Goal: Task Accomplishment & Management: Manage account settings

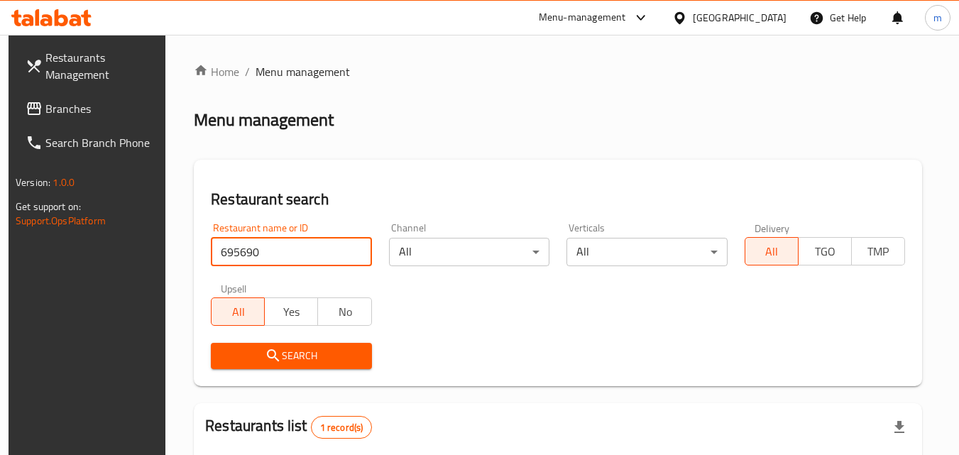
scroll to position [178, 0]
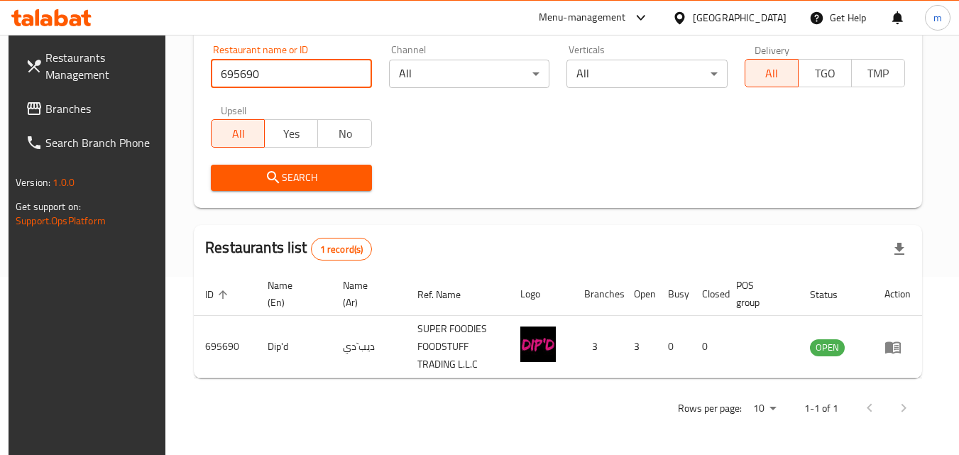
click at [729, 18] on div "United Arab Emirates" at bounding box center [740, 18] width 94 height 16
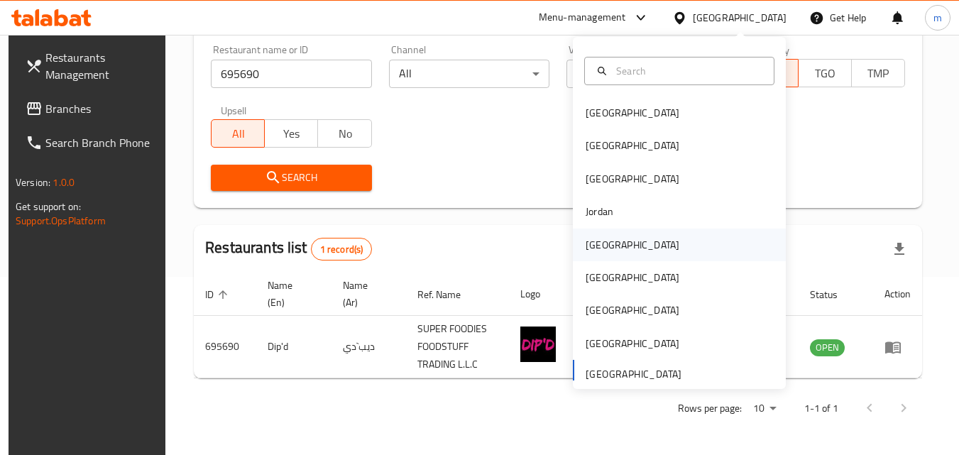
click at [591, 241] on div "[GEOGRAPHIC_DATA]" at bounding box center [633, 245] width 94 height 16
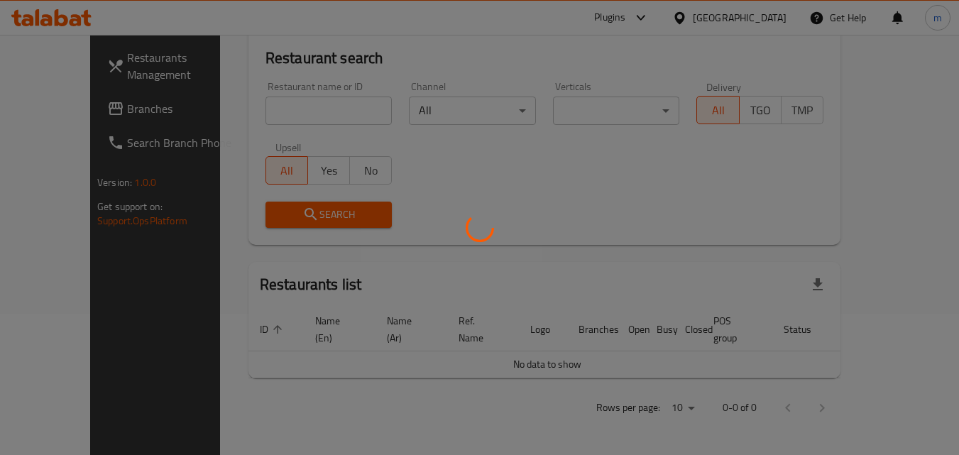
scroll to position [125, 0]
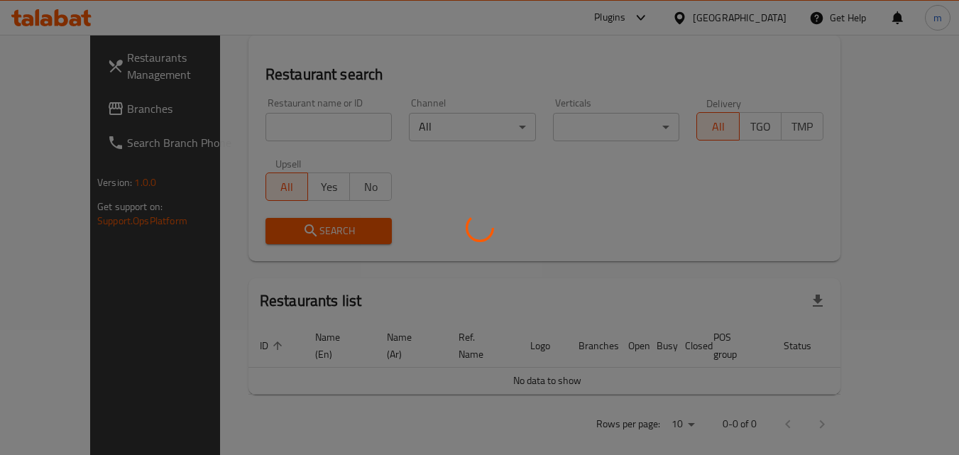
click at [71, 106] on div at bounding box center [479, 227] width 959 height 455
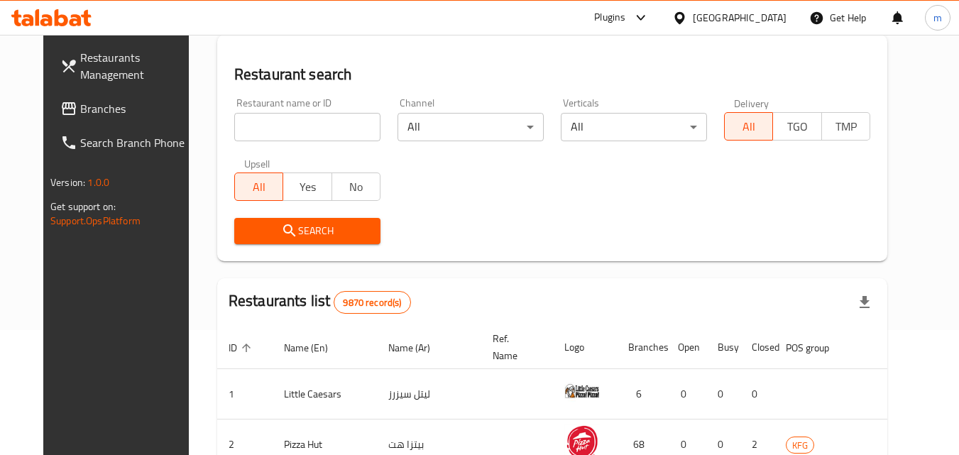
scroll to position [178, 0]
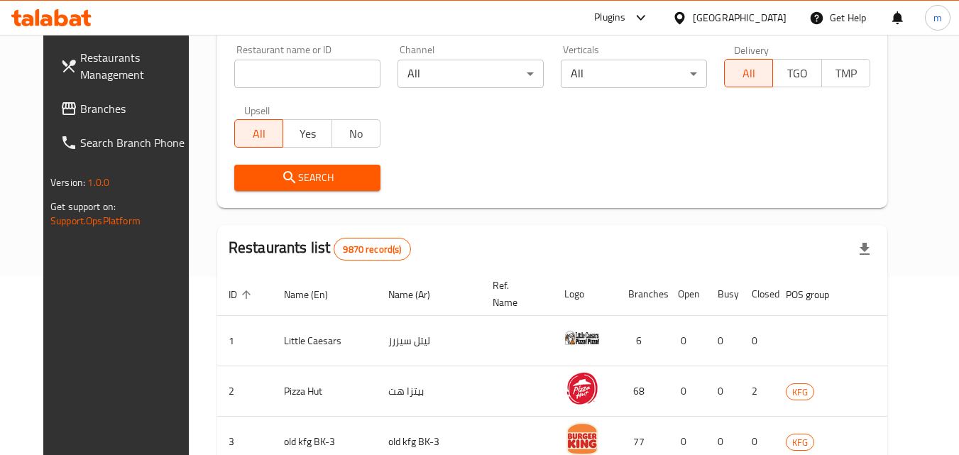
click at [80, 110] on span "Branches" at bounding box center [136, 108] width 112 height 17
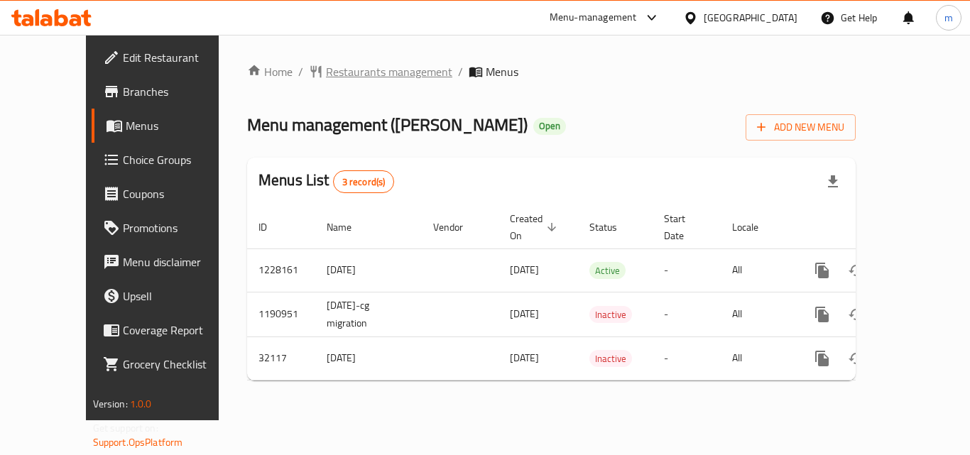
click at [329, 80] on span "Restaurants management" at bounding box center [389, 71] width 126 height 17
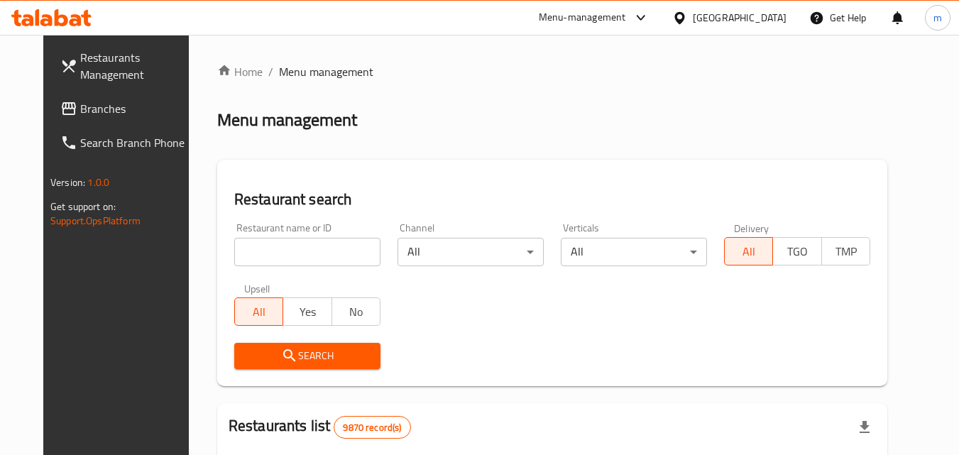
click at [270, 256] on input "search" at bounding box center [307, 252] width 146 height 28
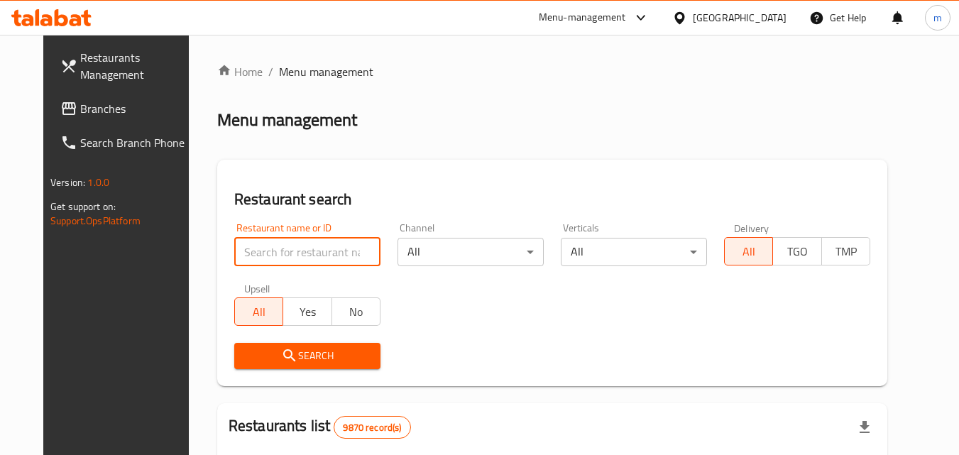
click at [270, 256] on input "search" at bounding box center [307, 252] width 146 height 28
paste input "16446"
type input "16446"
click button "Search" at bounding box center [307, 356] width 146 height 26
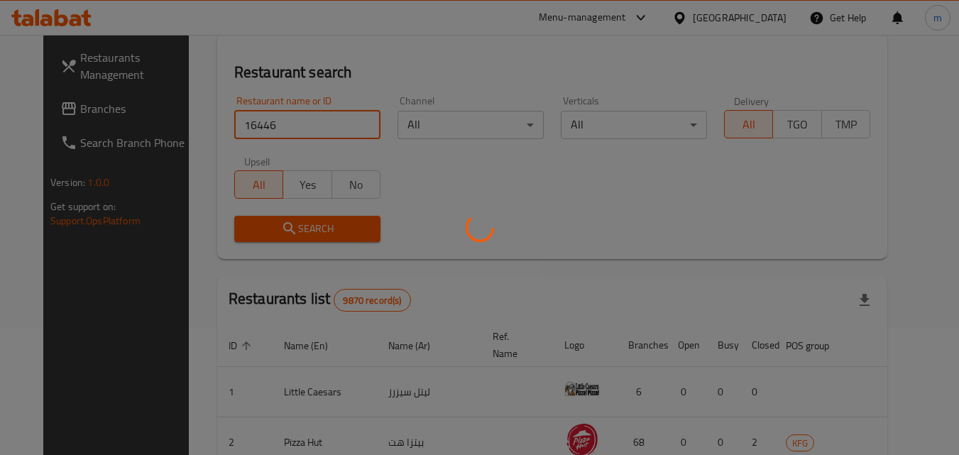
scroll to position [166, 0]
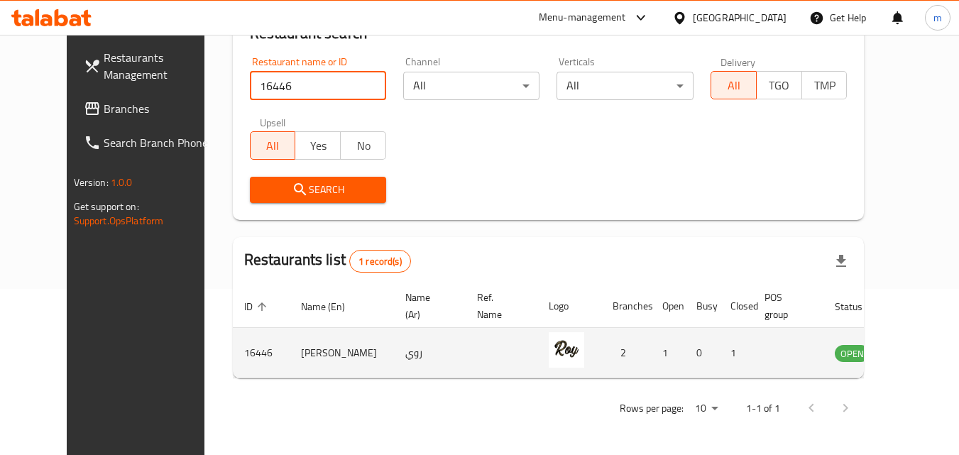
click at [902, 344] on td "enhanced table" at bounding box center [922, 353] width 49 height 50
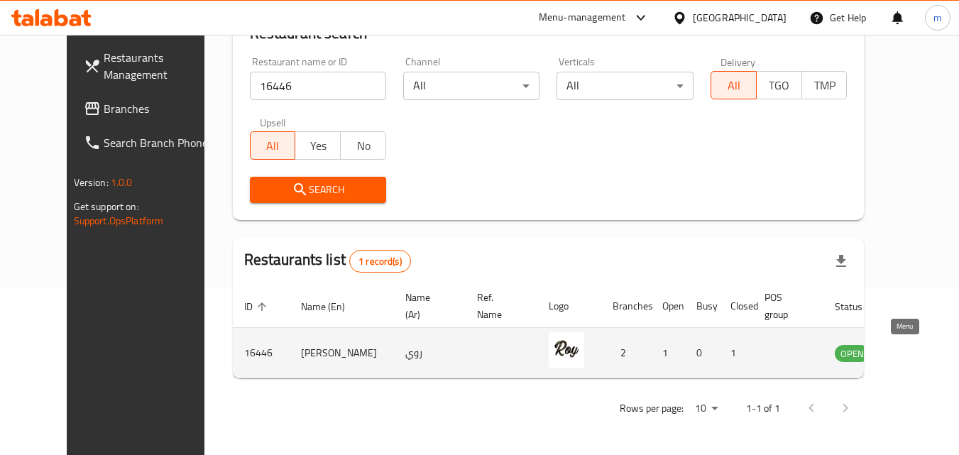
click at [910, 345] on icon "enhanced table" at bounding box center [918, 352] width 17 height 17
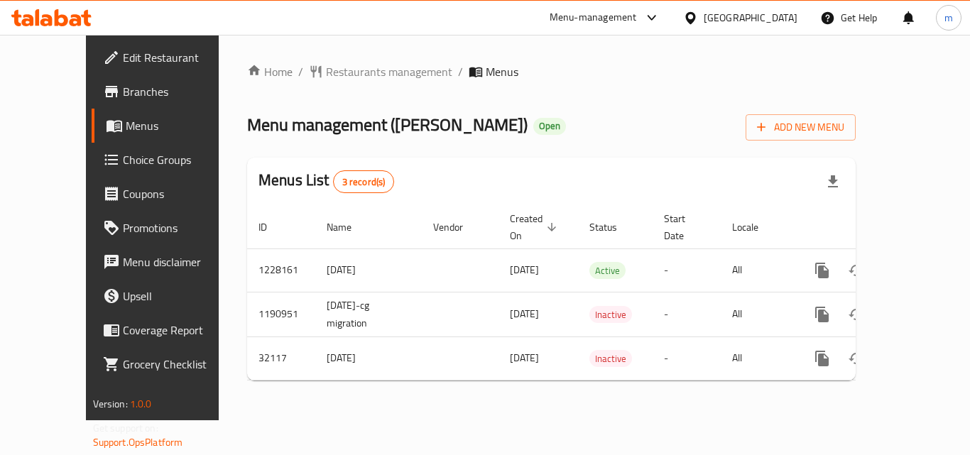
click at [123, 161] on span "Choice Groups" at bounding box center [180, 159] width 114 height 17
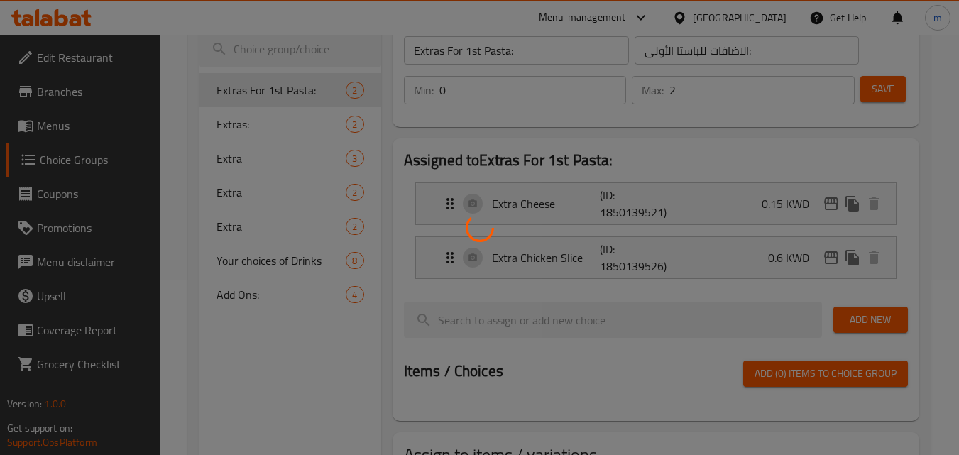
scroll to position [284, 0]
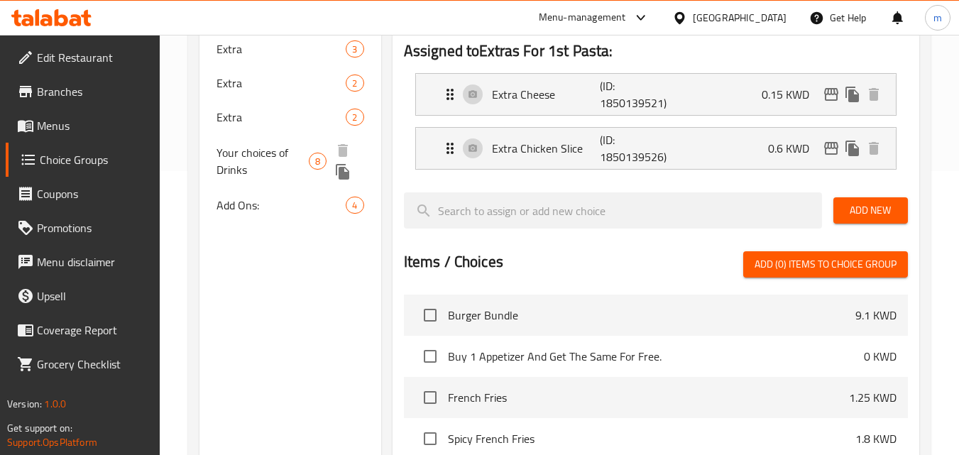
click at [349, 160] on div at bounding box center [351, 161] width 38 height 43
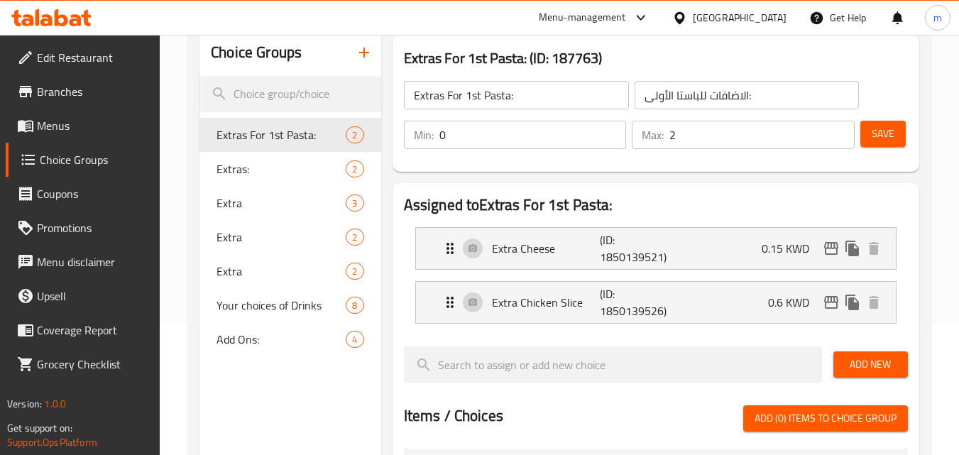
scroll to position [142, 0]
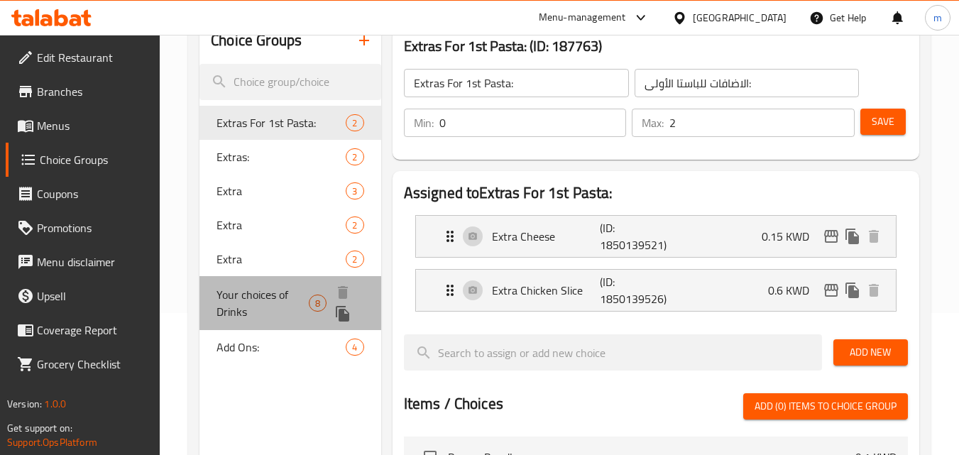
click at [291, 281] on div "Your choices of Drinks 8" at bounding box center [290, 303] width 181 height 54
type input "Your choices of Drinks"
type input "خياراتك من المشروبات"
type input "1"
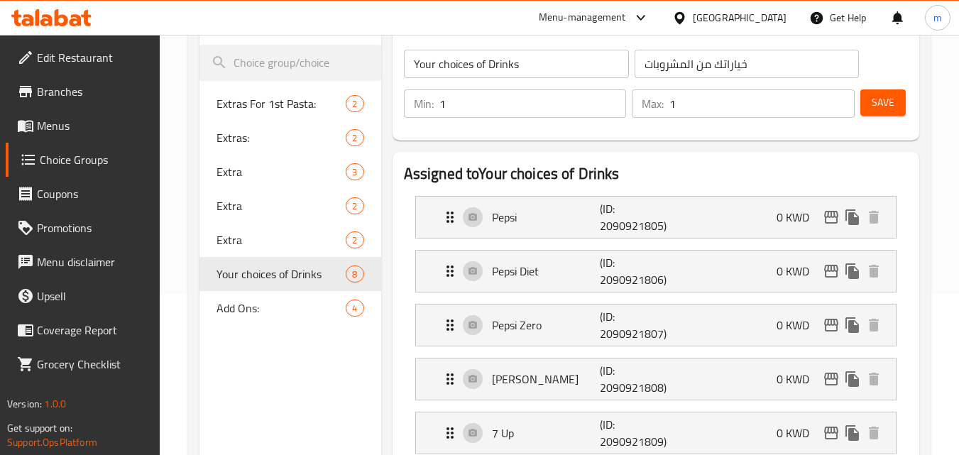
scroll to position [90, 0]
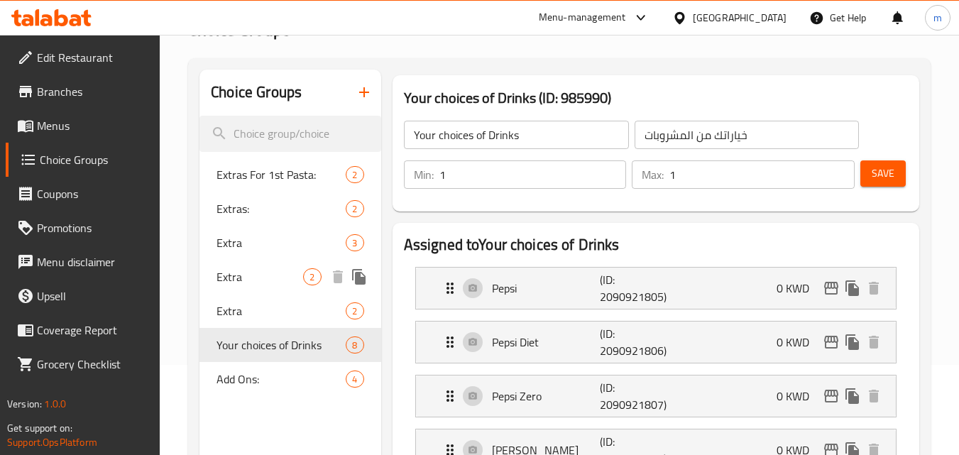
click at [295, 274] on span "Extra" at bounding box center [260, 276] width 87 height 17
type input "Extra"
type input "اضافات"
type input "0"
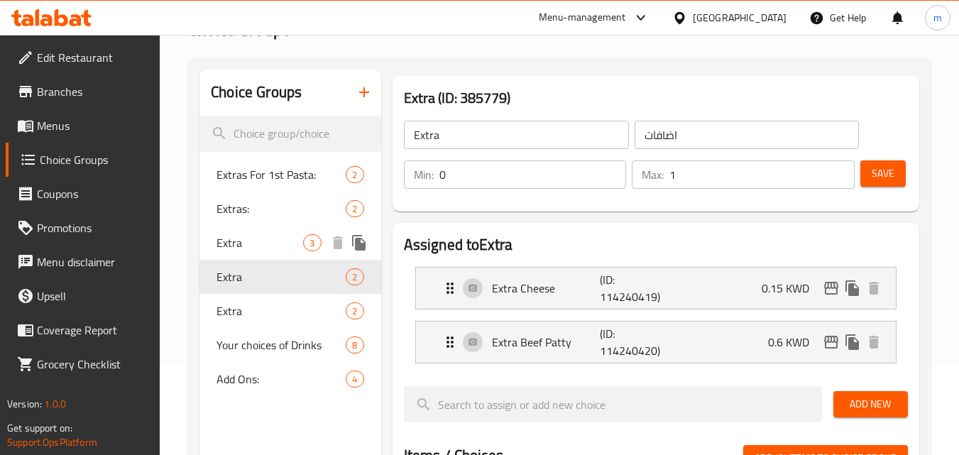
click at [287, 234] on span "Extra" at bounding box center [260, 242] width 87 height 17
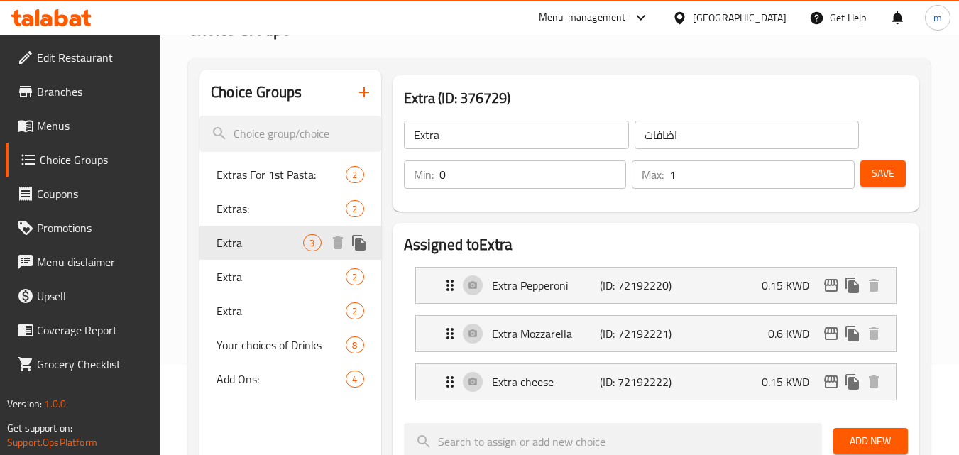
type input "اضافات:"
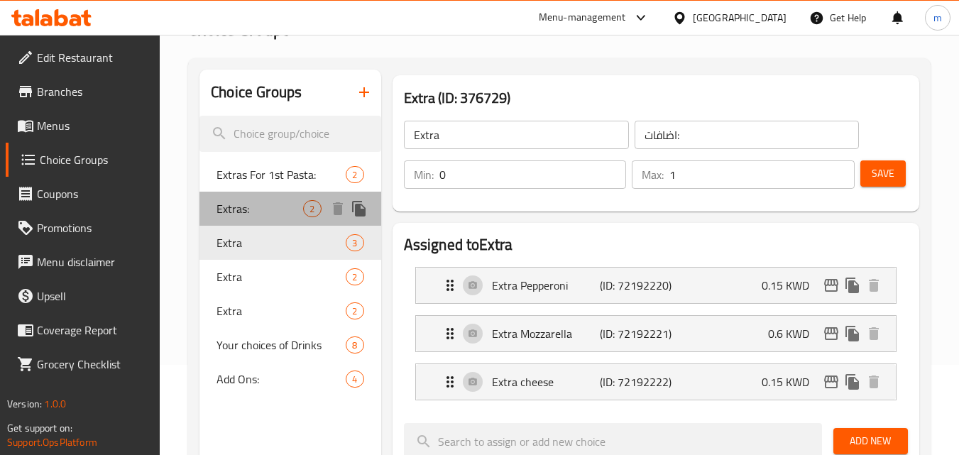
click at [280, 193] on div "Extras: 2" at bounding box center [290, 209] width 181 height 34
type input "Extras:"
